Goal: Information Seeking & Learning: Learn about a topic

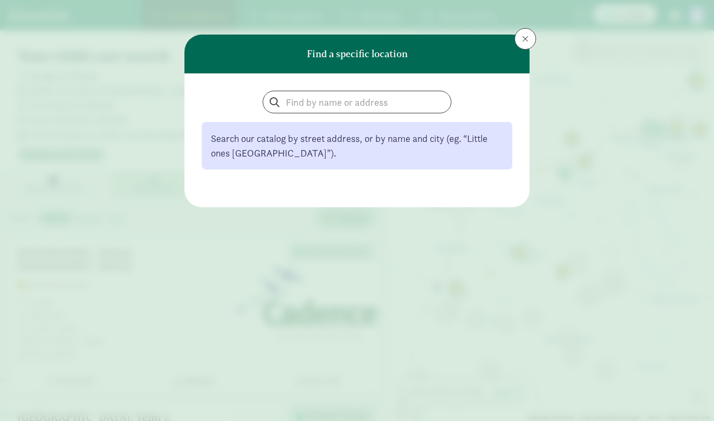
click at [305, 91] on span at bounding box center [357, 102] width 189 height 23
drag, startPoint x: 300, startPoint y: 115, endPoint x: 303, endPoint y: 110, distance: 5.6
click at [300, 115] on div "Search our catalog by street address, or by name and city (eg. “Little ones San…" at bounding box center [357, 130] width 311 height 79
click at [303, 109] on input "search" at bounding box center [357, 102] width 188 height 22
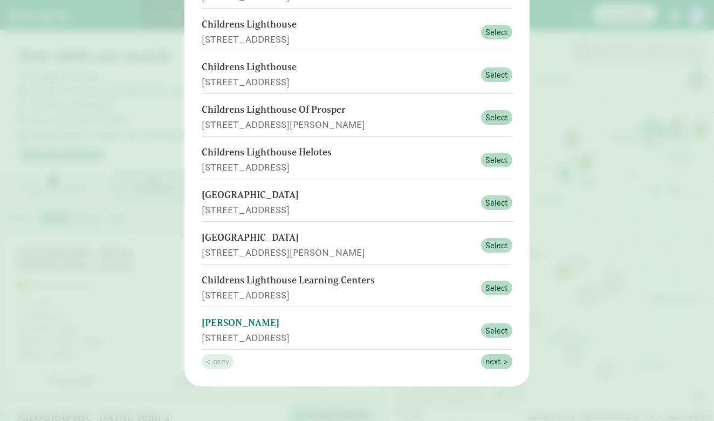
scroll to position [194, 0]
click at [493, 360] on span "next >" at bounding box center [496, 361] width 23 height 13
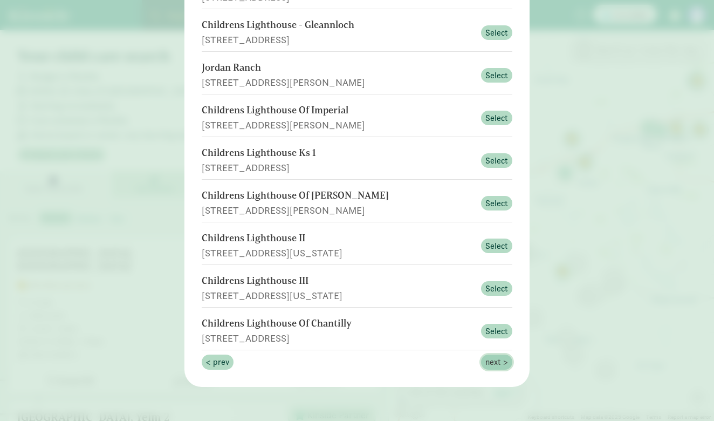
click at [496, 364] on span "next >" at bounding box center [496, 361] width 23 height 13
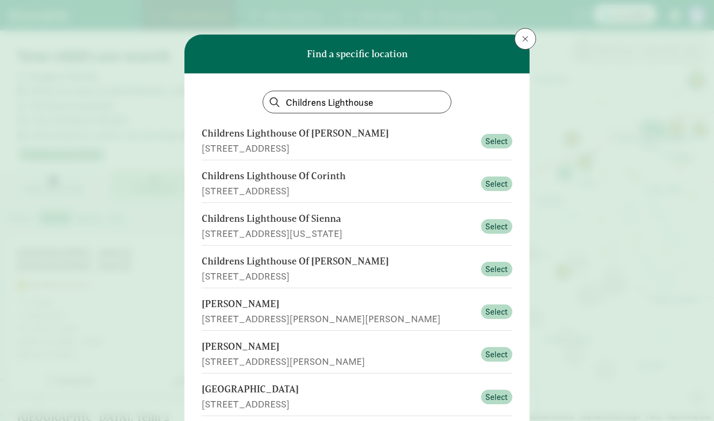
scroll to position [0, 0]
click at [384, 98] on input "Childrens Lighthouse" at bounding box center [357, 102] width 188 height 22
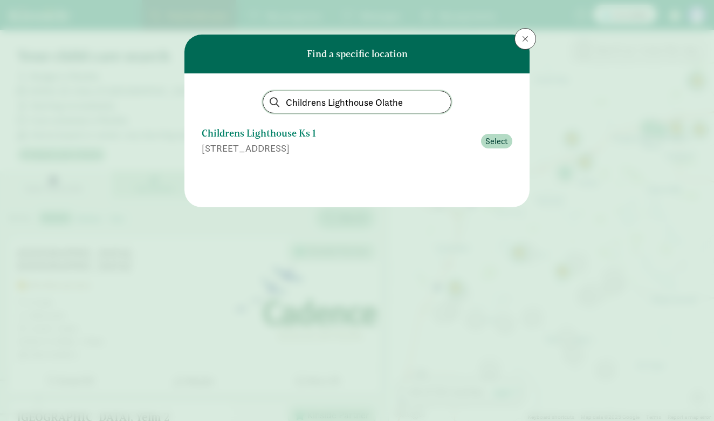
type input "Childrens Lighthouse Olathe"
click at [292, 137] on div "Childrens Lighthouse Ks 1" at bounding box center [338, 133] width 273 height 15
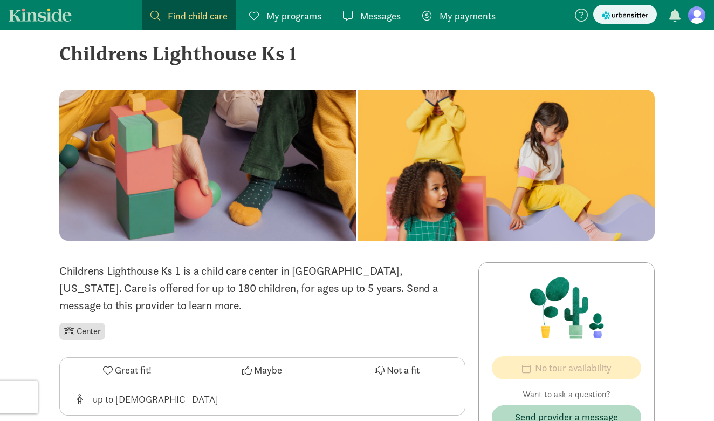
scroll to position [29, 0]
